Goal: Participate in discussion: Engage in conversation with other users on a specific topic

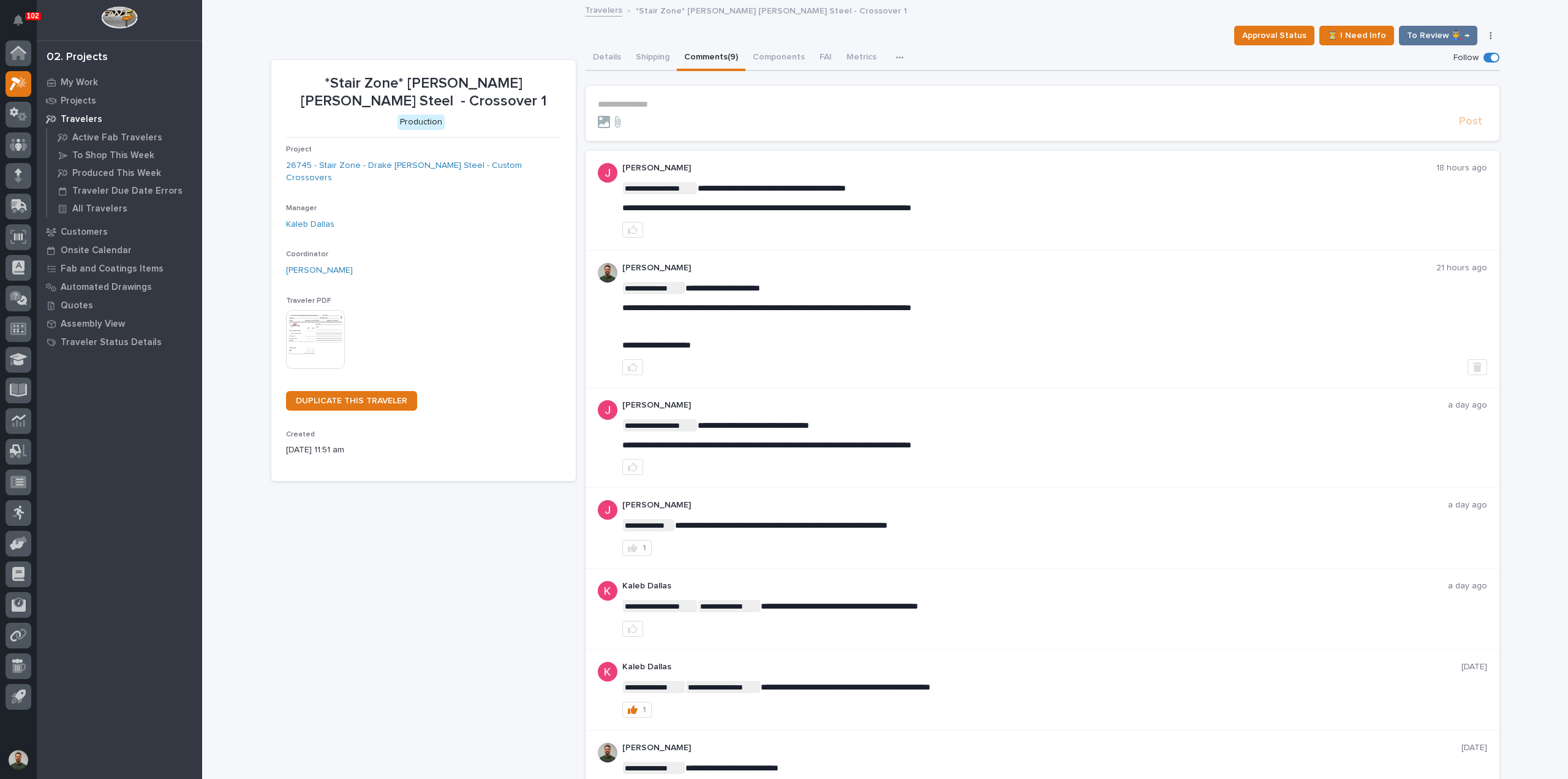
click at [656, 103] on p "**********" at bounding box center [1042, 104] width 889 height 10
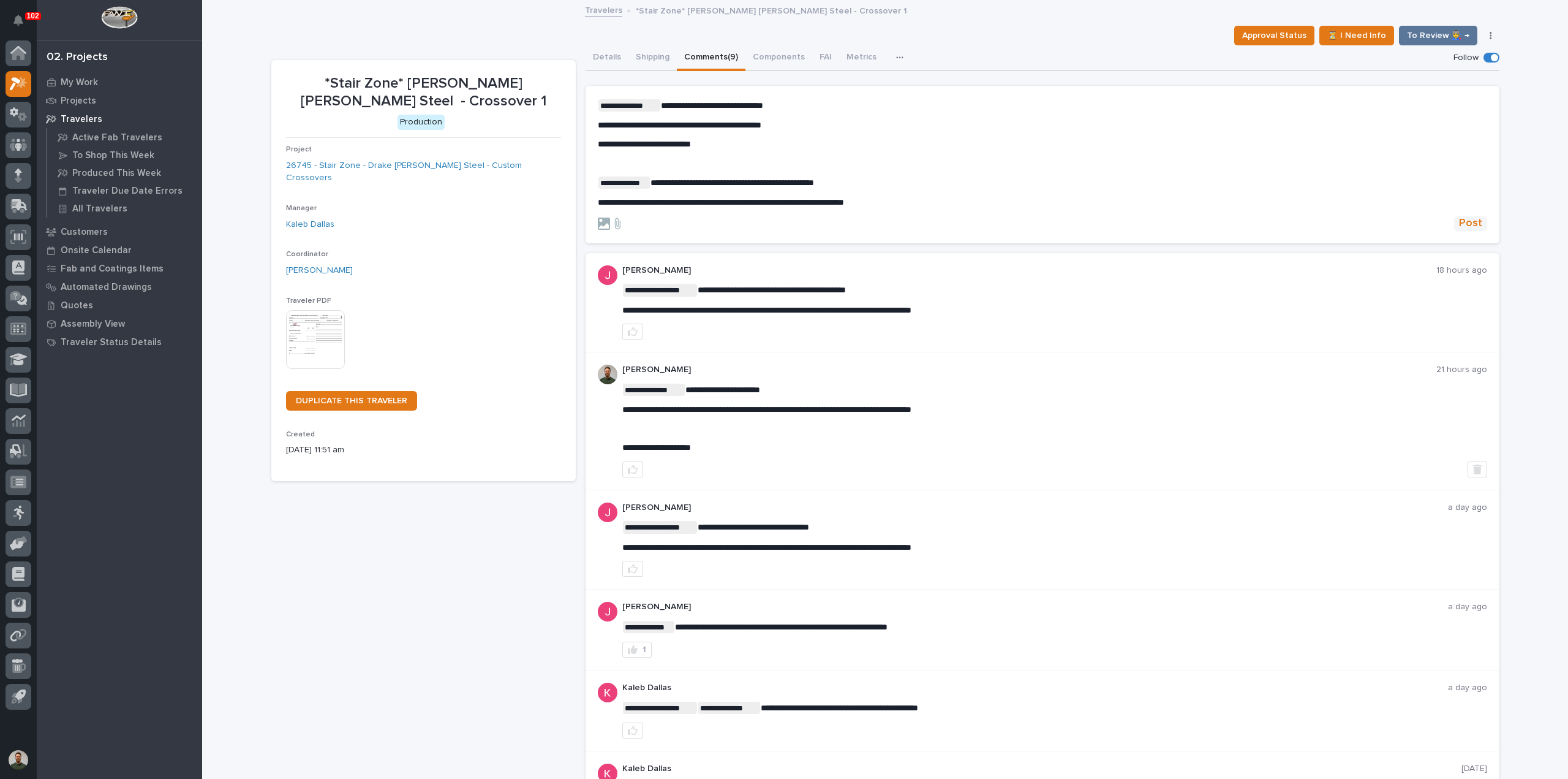
click at [1474, 224] on span "Post" at bounding box center [1471, 224] width 23 height 14
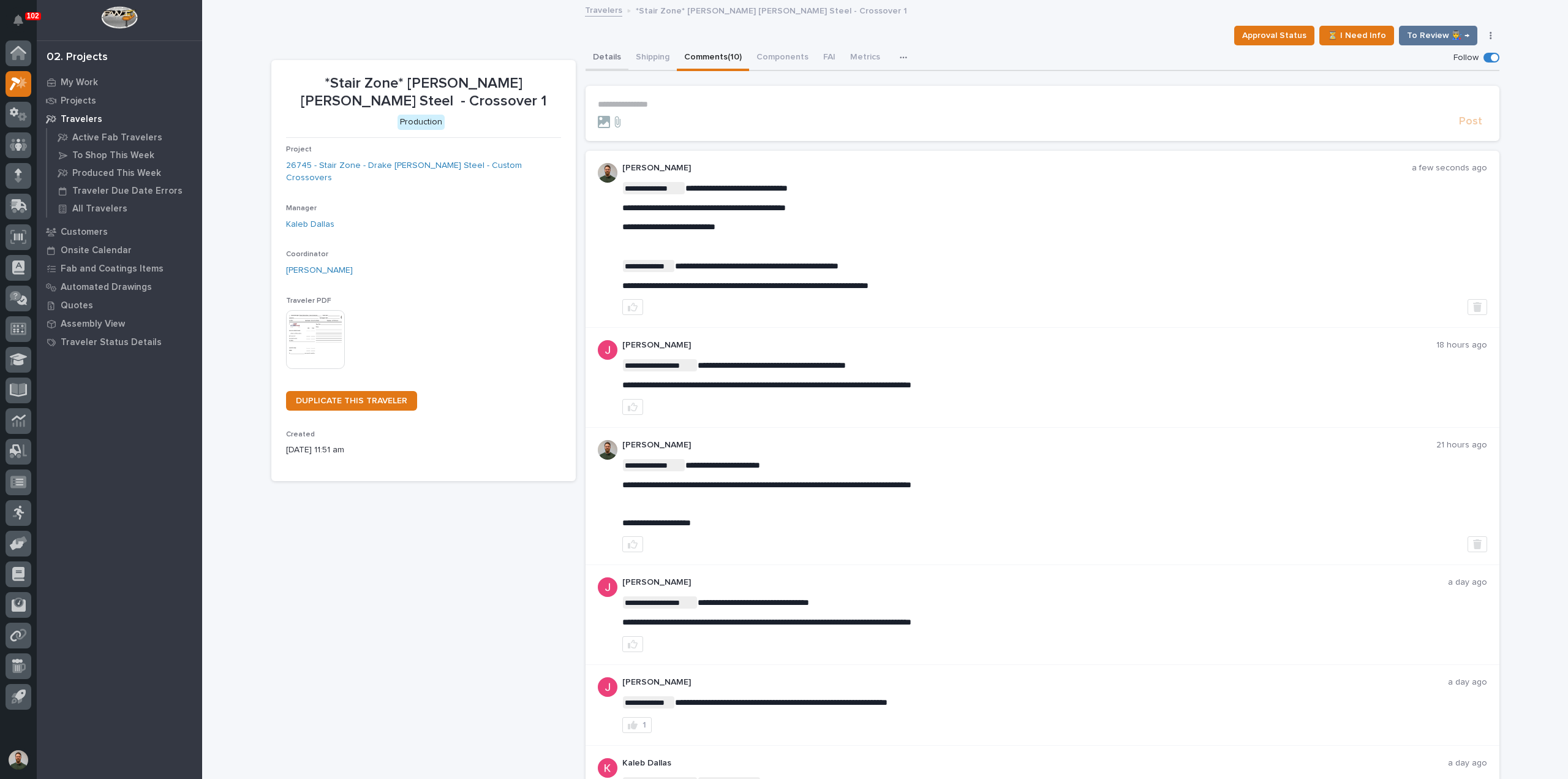
click at [595, 53] on button "Details" at bounding box center [607, 58] width 43 height 26
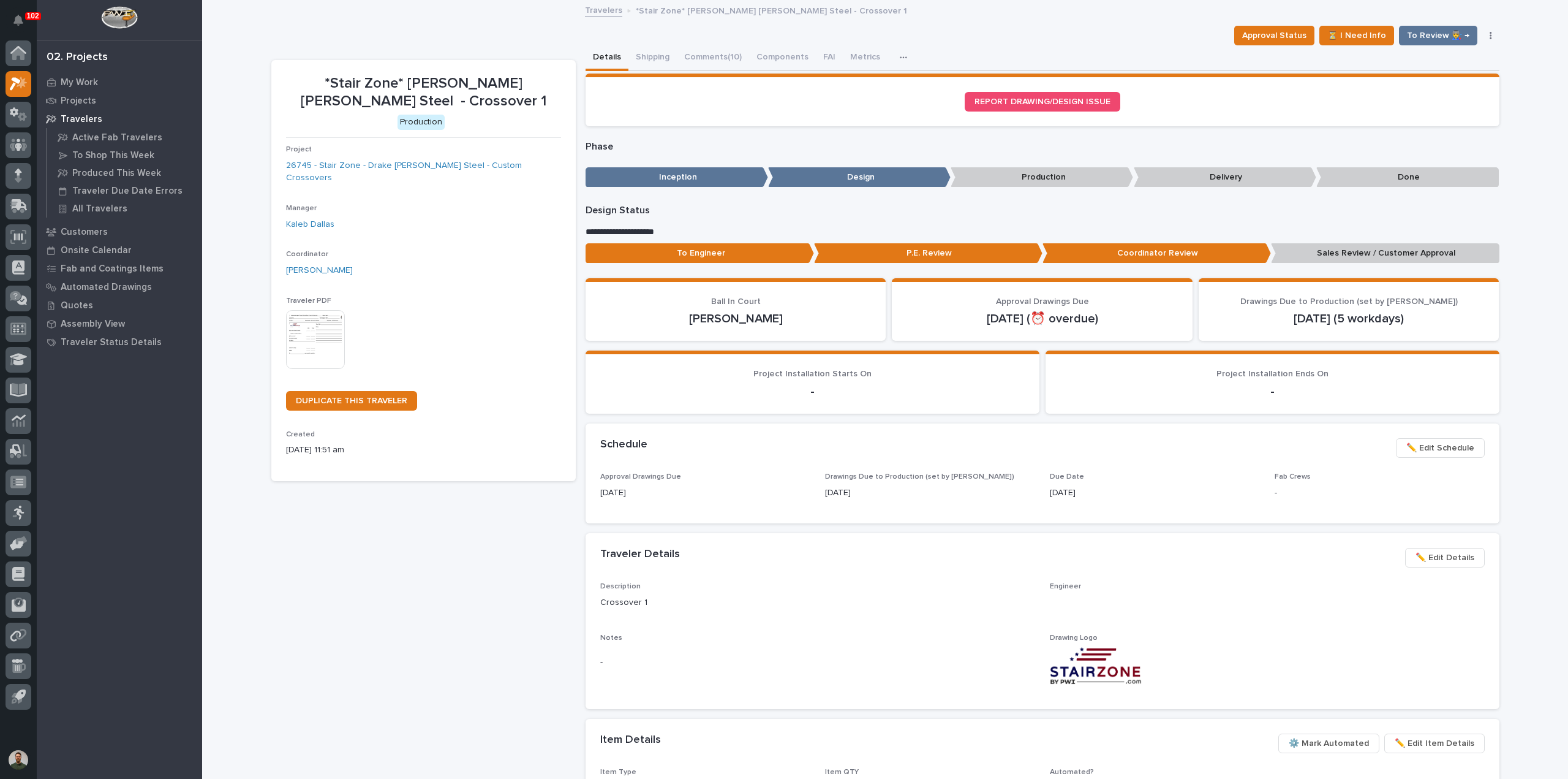
click at [1340, 250] on p "Sales Review / Customer Approval" at bounding box center [1385, 254] width 229 height 20
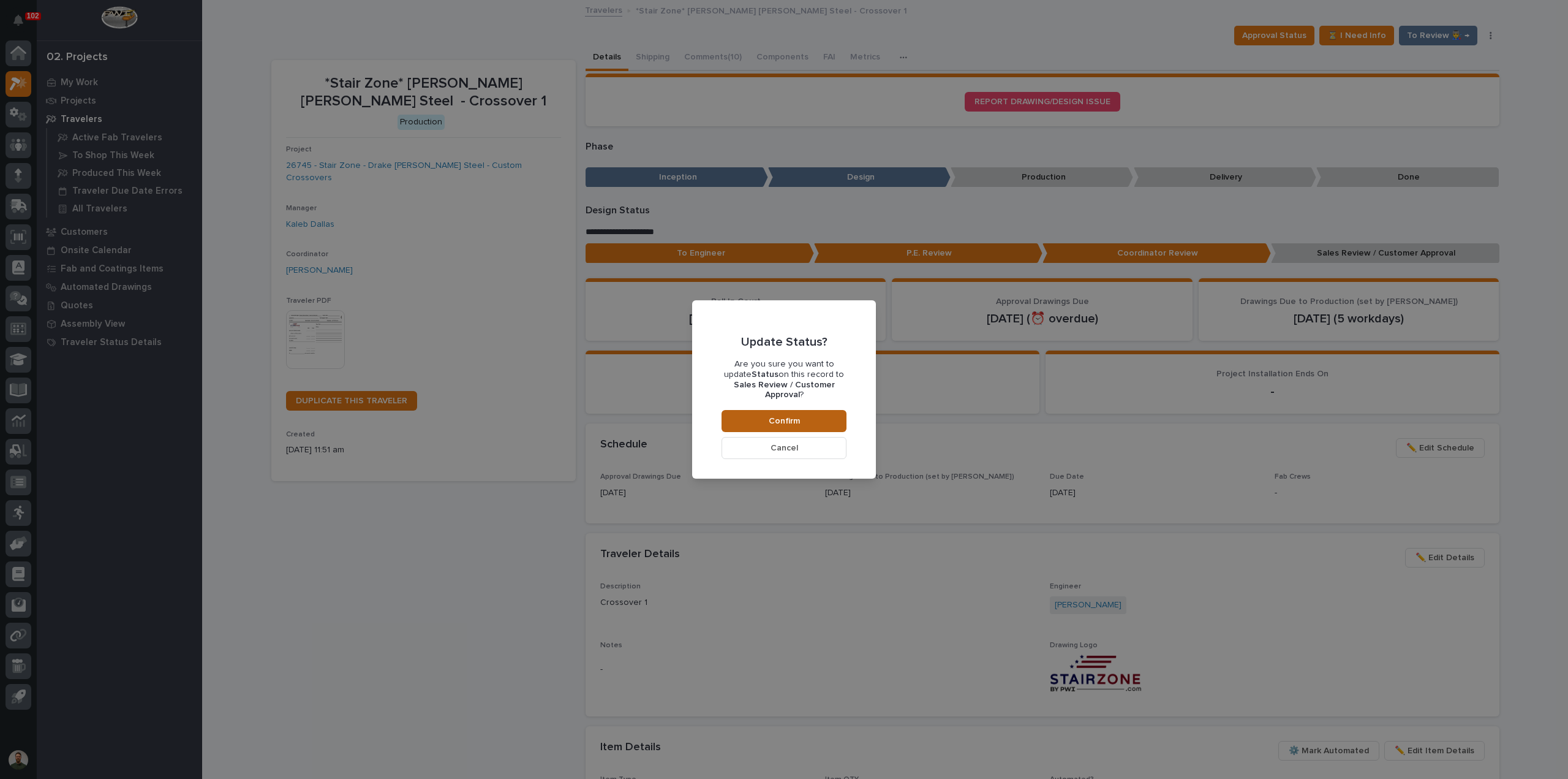
click at [759, 423] on button "Confirm" at bounding box center [784, 421] width 125 height 22
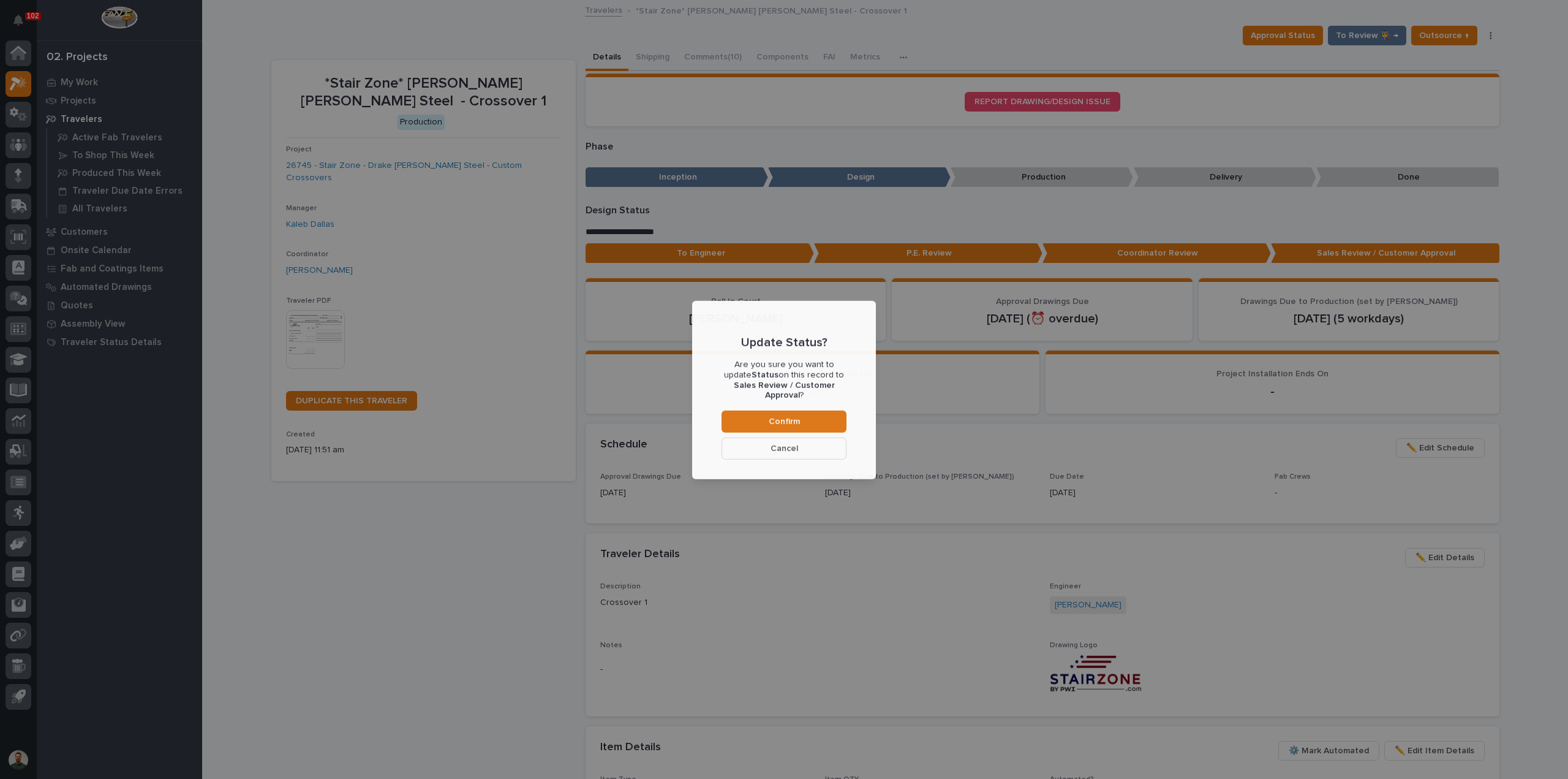
scroll to position [73, 0]
